Goal: Task Accomplishment & Management: Complete application form

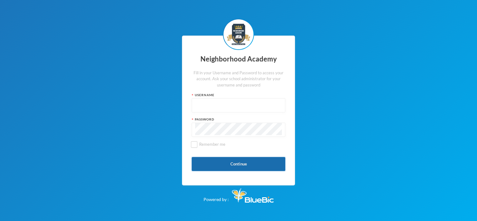
type input "nha00001"
click at [237, 163] on button "Continue" at bounding box center [239, 164] width 94 height 14
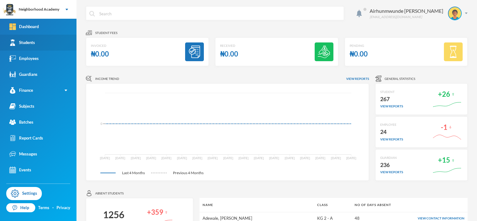
click at [31, 44] on div "Students" at bounding box center [22, 42] width 26 height 7
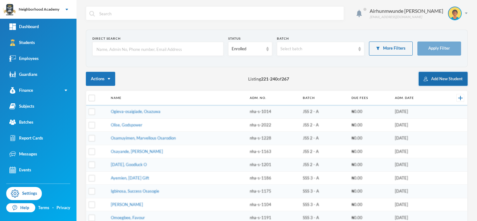
click at [432, 77] on button "Add New Student" at bounding box center [443, 79] width 49 height 14
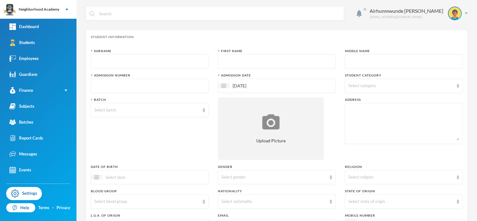
click at [108, 55] on input "text" at bounding box center [149, 62] width 111 height 14
type input "[PERSON_NAME]"
type input "nha-s-1277"
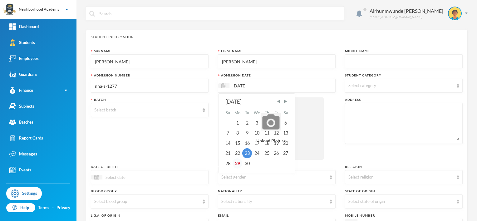
click at [235, 164] on div "29" at bounding box center [238, 163] width 10 height 10
type input "[DATE]"
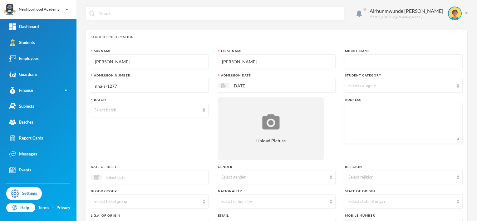
click at [349, 84] on span "Select category" at bounding box center [363, 85] width 28 height 5
drag, startPoint x: 360, startPoint y: 102, endPoint x: 355, endPoint y: 103, distance: 5.6
click at [359, 102] on span "Day Students" at bounding box center [367, 101] width 31 height 5
click at [352, 102] on input "Day Students" at bounding box center [349, 101] width 7 height 7
checkbox input "true"
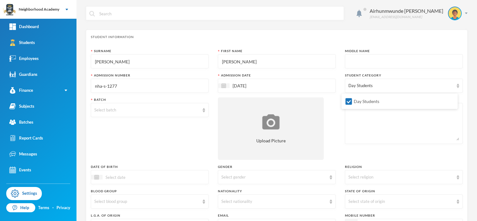
click at [352, 123] on textarea at bounding box center [404, 124] width 111 height 34
click at [322, 56] on input "[PERSON_NAME]" at bounding box center [277, 62] width 111 height 14
click at [393, 112] on textarea "[GEOGRAPHIC_DATA]" at bounding box center [404, 124] width 111 height 34
type textarea "[GEOGRAPHIC_DATA] Iyowa Community"
click at [103, 110] on div "Select batch" at bounding box center [146, 110] width 105 height 6
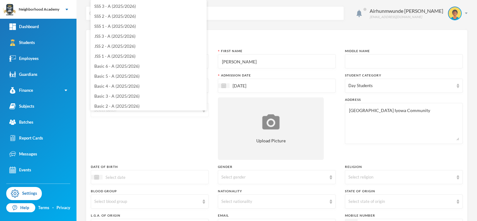
scroll to position [21, 0]
click at [117, 94] on span "Basic 1 - A (2025/2026)" at bounding box center [116, 95] width 45 height 5
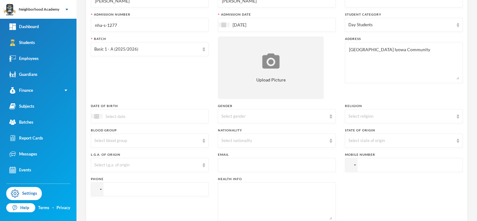
scroll to position [62, 0]
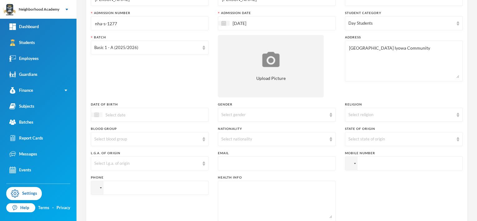
click at [95, 116] on img at bounding box center [96, 114] width 5 height 5
click at [152, 131] on span "Previous Month" at bounding box center [152, 131] width 6 height 6
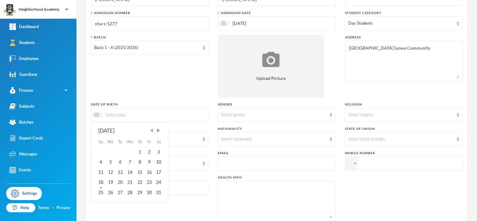
click at [152, 130] on span "Previous Month" at bounding box center [152, 131] width 6 height 6
click at [153, 130] on span "Previous Month" at bounding box center [152, 131] width 6 height 6
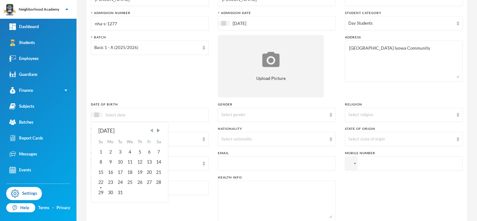
click at [153, 130] on span "Previous Month" at bounding box center [152, 131] width 6 height 6
click at [141, 172] on div "17" at bounding box center [139, 172] width 9 height 10
drag, startPoint x: 129, startPoint y: 114, endPoint x: 157, endPoint y: 103, distance: 30.1
click at [134, 111] on input "[DATE]" at bounding box center [128, 114] width 52 height 7
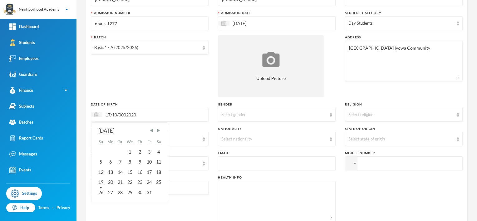
click at [126, 113] on input "17/10/0002020" at bounding box center [128, 114] width 52 height 7
type input "[DATE]"
drag, startPoint x: 159, startPoint y: 171, endPoint x: 195, endPoint y: 163, distance: 36.9
click at [159, 171] on div "17" at bounding box center [158, 172] width 9 height 10
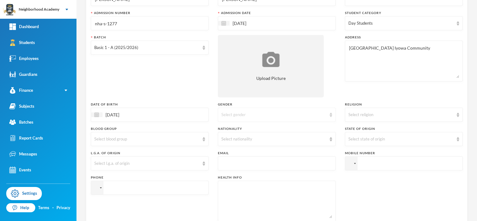
click at [234, 116] on div "Select gender" at bounding box center [274, 115] width 105 height 6
click at [230, 138] on span "[DEMOGRAPHIC_DATA]" at bounding box center [244, 138] width 49 height 5
click at [364, 115] on div "Select religion" at bounding box center [401, 115] width 105 height 6
click at [320, 109] on div "[DEMOGRAPHIC_DATA]" at bounding box center [277, 115] width 118 height 14
click at [231, 139] on span "[DEMOGRAPHIC_DATA]" at bounding box center [244, 138] width 48 height 5
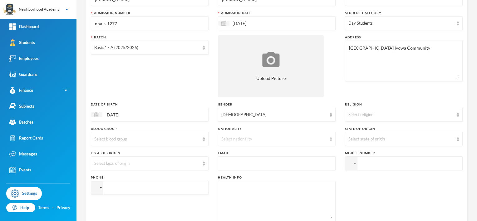
click at [252, 139] on div "Select nationality" at bounding box center [274, 139] width 105 height 6
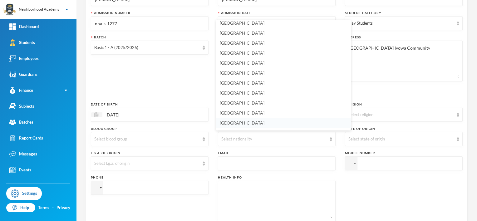
scroll to position [1501, 0]
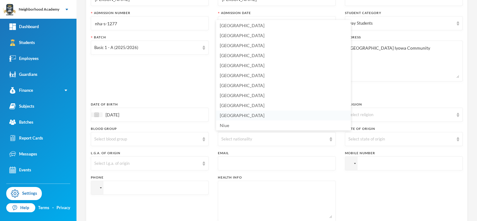
click at [235, 115] on li "[GEOGRAPHIC_DATA]" at bounding box center [283, 116] width 135 height 10
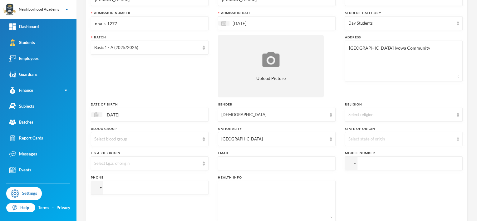
click at [357, 137] on div "Select state of origin" at bounding box center [401, 139] width 105 height 6
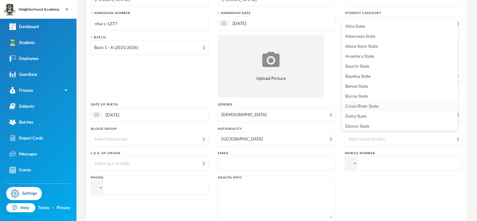
scroll to position [1, 0]
click at [359, 116] on span "Delta State" at bounding box center [356, 115] width 21 height 5
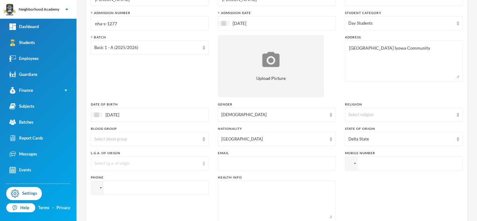
click at [103, 162] on div "Select l.g.a. of origin" at bounding box center [146, 164] width 105 height 6
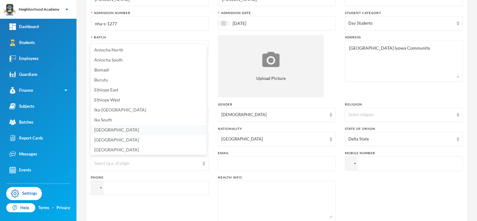
click at [111, 132] on li "[GEOGRAPHIC_DATA]" at bounding box center [149, 130] width 116 height 10
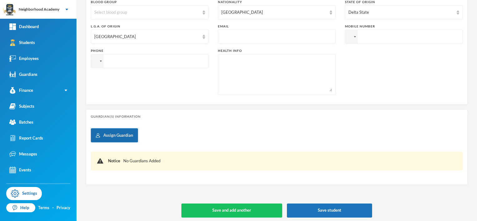
scroll to position [192, 0]
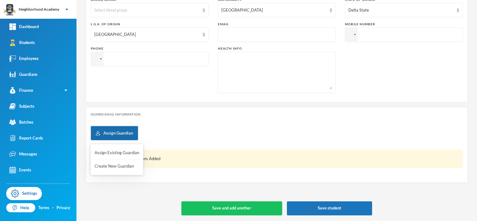
click at [107, 134] on button "Assign Guardian" at bounding box center [114, 133] width 47 height 14
click at [111, 169] on button "Create New Guardian" at bounding box center [117, 166] width 46 height 11
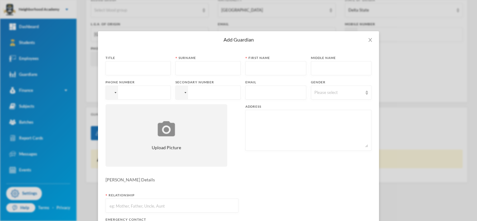
click at [187, 70] on input "text" at bounding box center [208, 69] width 58 height 14
type input "[PERSON_NAME]"
type input "Mercy"
drag, startPoint x: 207, startPoint y: 68, endPoint x: 230, endPoint y: 62, distance: 23.7
click at [207, 68] on input "[PERSON_NAME]" at bounding box center [208, 69] width 58 height 14
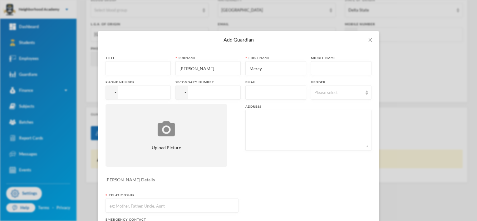
type input "[PERSON_NAME]"
drag, startPoint x: 255, startPoint y: 121, endPoint x: 259, endPoint y: 119, distance: 4.3
click at [255, 121] on textarea at bounding box center [308, 130] width 119 height 34
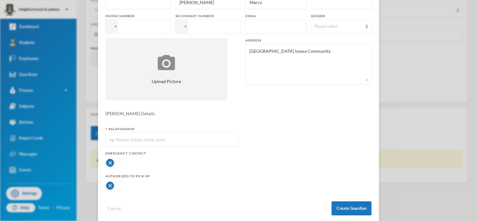
scroll to position [76, 0]
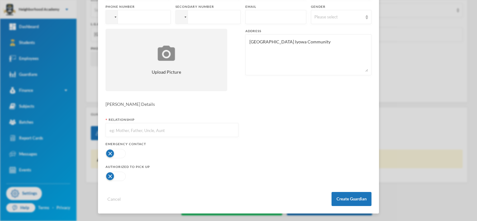
type textarea "[GEOGRAPHIC_DATA] Iyowa Community"
click at [117, 129] on input "text" at bounding box center [172, 130] width 126 height 14
type input "Mother"
click at [109, 152] on button "button" at bounding box center [116, 153] width 20 height 9
click at [353, 198] on button "Create Guardian" at bounding box center [352, 199] width 40 height 14
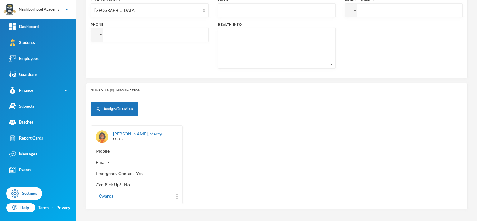
scroll to position [242, 0]
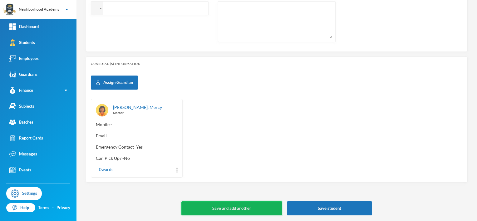
click at [239, 205] on button "Save and add another" at bounding box center [232, 209] width 101 height 14
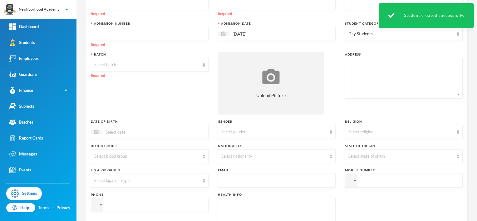
scroll to position [0, 0]
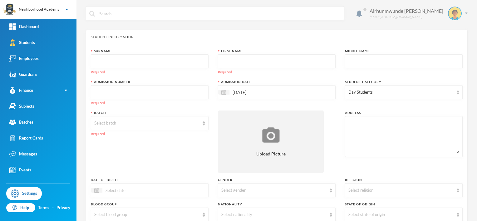
click at [465, 13] on img at bounding box center [466, 13] width 3 height 2
click at [452, 46] on button "Logout" at bounding box center [446, 45] width 28 height 9
